Goal: Task Accomplishment & Management: Use online tool/utility

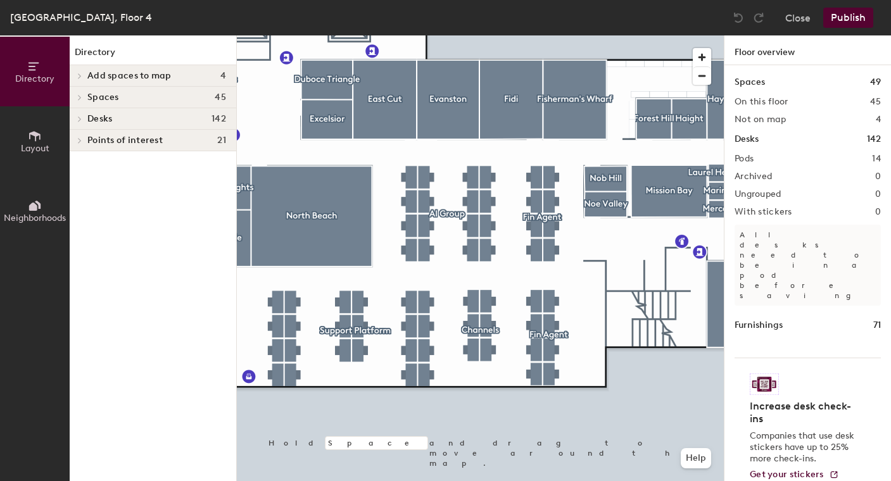
click at [552, 35] on div at bounding box center [480, 35] width 487 height 0
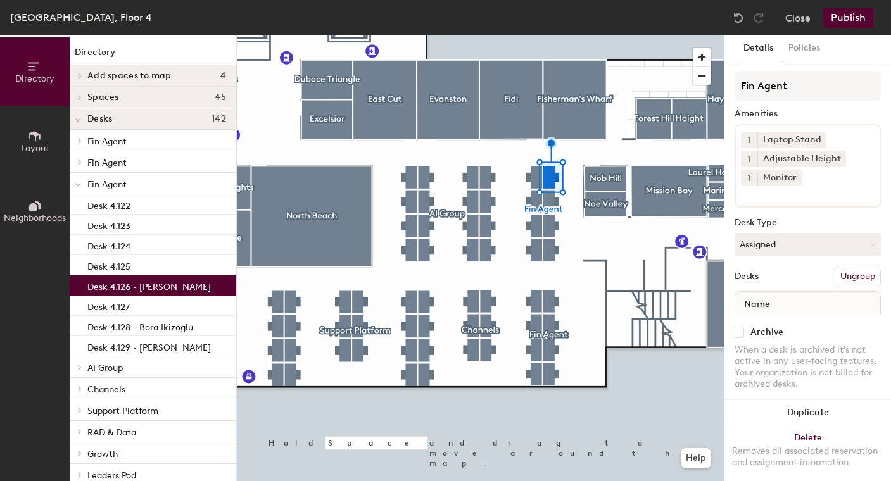
scroll to position [46, 0]
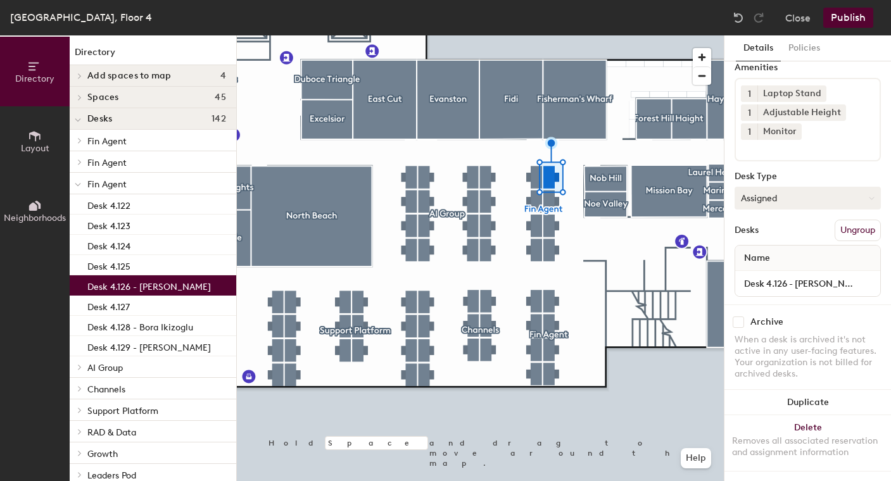
click at [789, 204] on button "Assigned" at bounding box center [808, 198] width 146 height 23
click at [756, 257] on div "Hot" at bounding box center [798, 256] width 127 height 19
click at [796, 281] on input "Desk 4.126 - [PERSON_NAME]" at bounding box center [808, 284] width 140 height 18
click at [790, 281] on input "Desk 4.126 - [PERSON_NAME]" at bounding box center [808, 284] width 140 height 18
drag, startPoint x: 790, startPoint y: 281, endPoint x: 875, endPoint y: 281, distance: 84.9
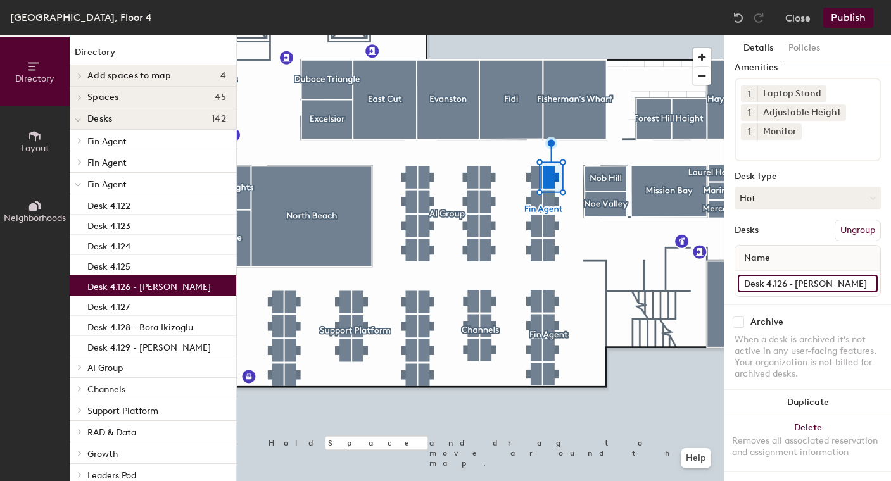
click at [875, 281] on input "Desk 4.126 - [PERSON_NAME]" at bounding box center [808, 284] width 140 height 18
click at [760, 286] on input at bounding box center [808, 284] width 140 height 18
type input "Desk 4.126"
click at [856, 20] on button "Publish" at bounding box center [848, 18] width 50 height 20
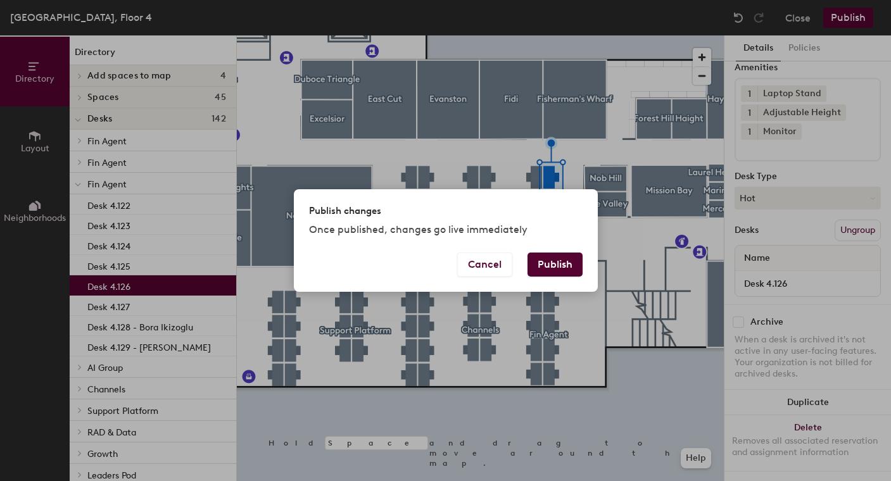
click at [557, 259] on button "Publish" at bounding box center [555, 265] width 55 height 24
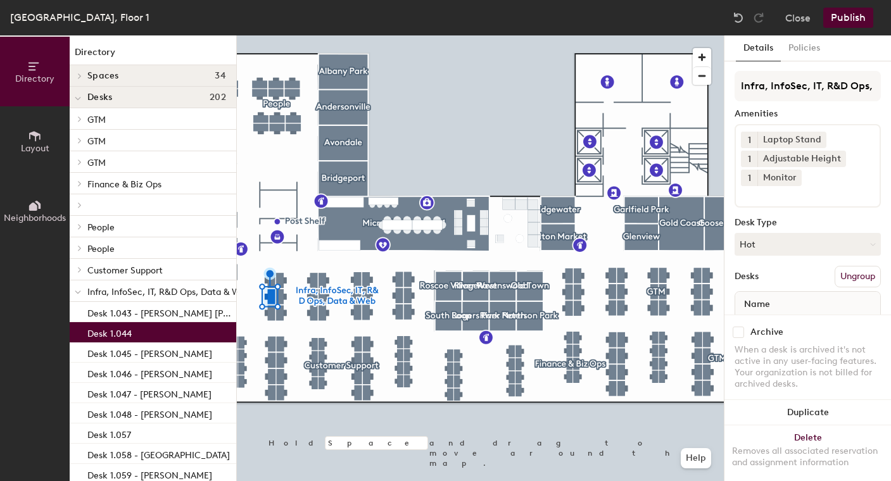
click at [782, 232] on div "Infra, InfoSec, IT, R&D Ops, Data & Web Amenities 1 Laptop Stand 1 Adjustable H…" at bounding box center [808, 211] width 146 height 280
click at [782, 241] on button "Hot" at bounding box center [808, 244] width 146 height 23
click at [769, 284] on div "Assigned" at bounding box center [798, 283] width 127 height 19
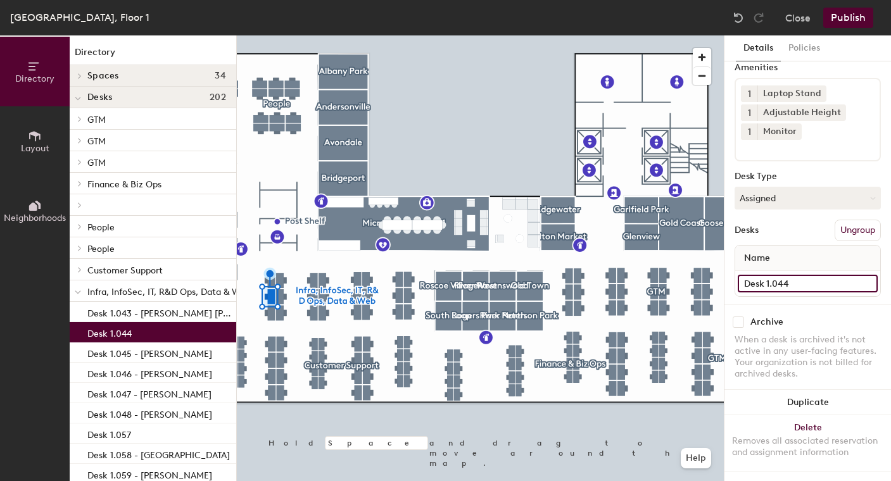
click at [804, 281] on input "Desk 1.044" at bounding box center [808, 284] width 140 height 18
click at [806, 281] on input "Desk 1.044" at bounding box center [808, 284] width 140 height 18
click at [830, 281] on input "Desk 1.044 - John McDowell" at bounding box center [808, 284] width 140 height 18
type input "Desk 1.044 - John McDowell"
click at [828, 300] on div "Infra, InfoSec, IT, R&D Ops, Data & Web Amenities 1 Laptop Stand 1 Adjustable H…" at bounding box center [808, 165] width 146 height 280
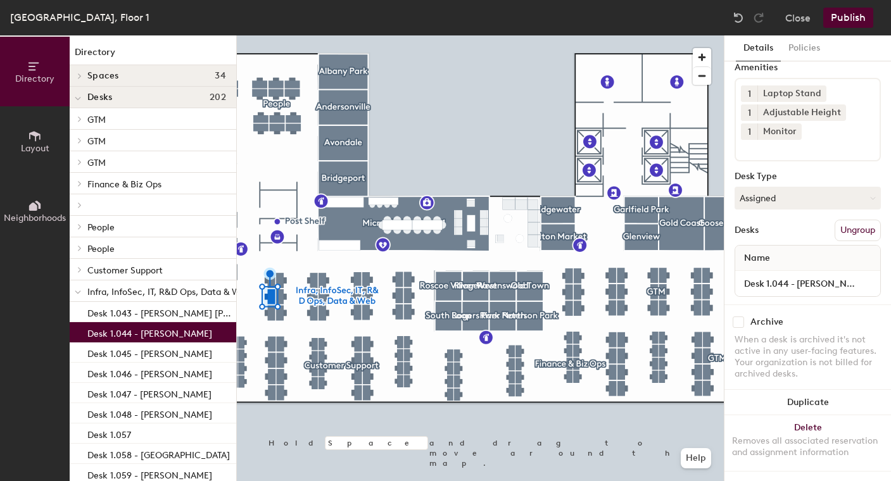
click at [849, 13] on button "Publish" at bounding box center [848, 18] width 50 height 20
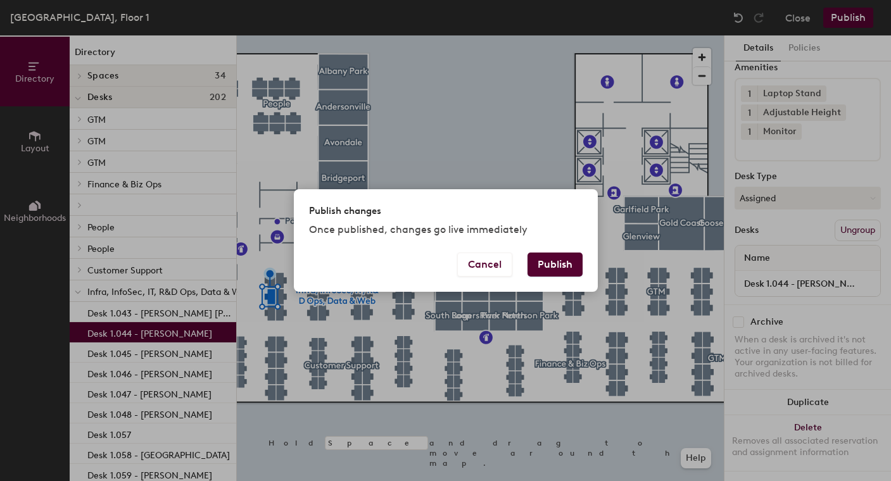
click at [544, 271] on button "Publish" at bounding box center [555, 265] width 55 height 24
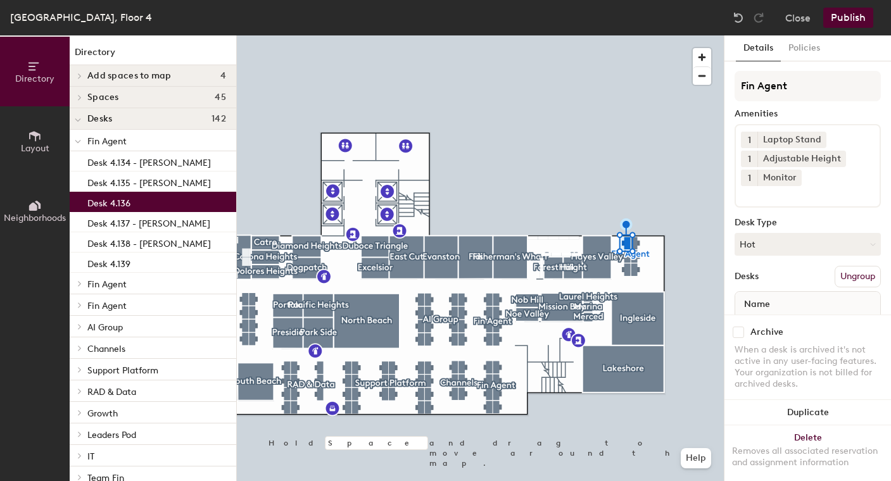
click at [803, 6] on div "Dublin, Floor 4 Close Publish" at bounding box center [445, 17] width 891 height 35
click at [798, 18] on button "Close" at bounding box center [797, 18] width 25 height 20
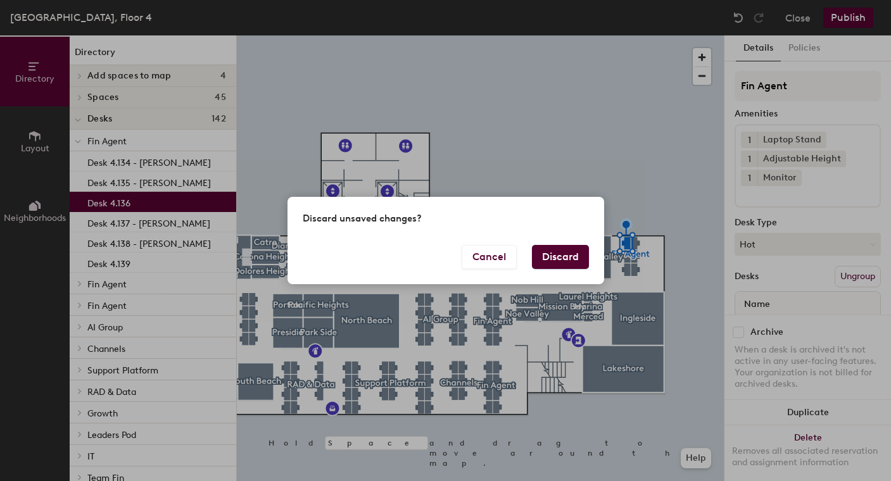
click at [540, 251] on button "Discard" at bounding box center [560, 257] width 57 height 24
